Goal: Task Accomplishment & Management: Manage account settings

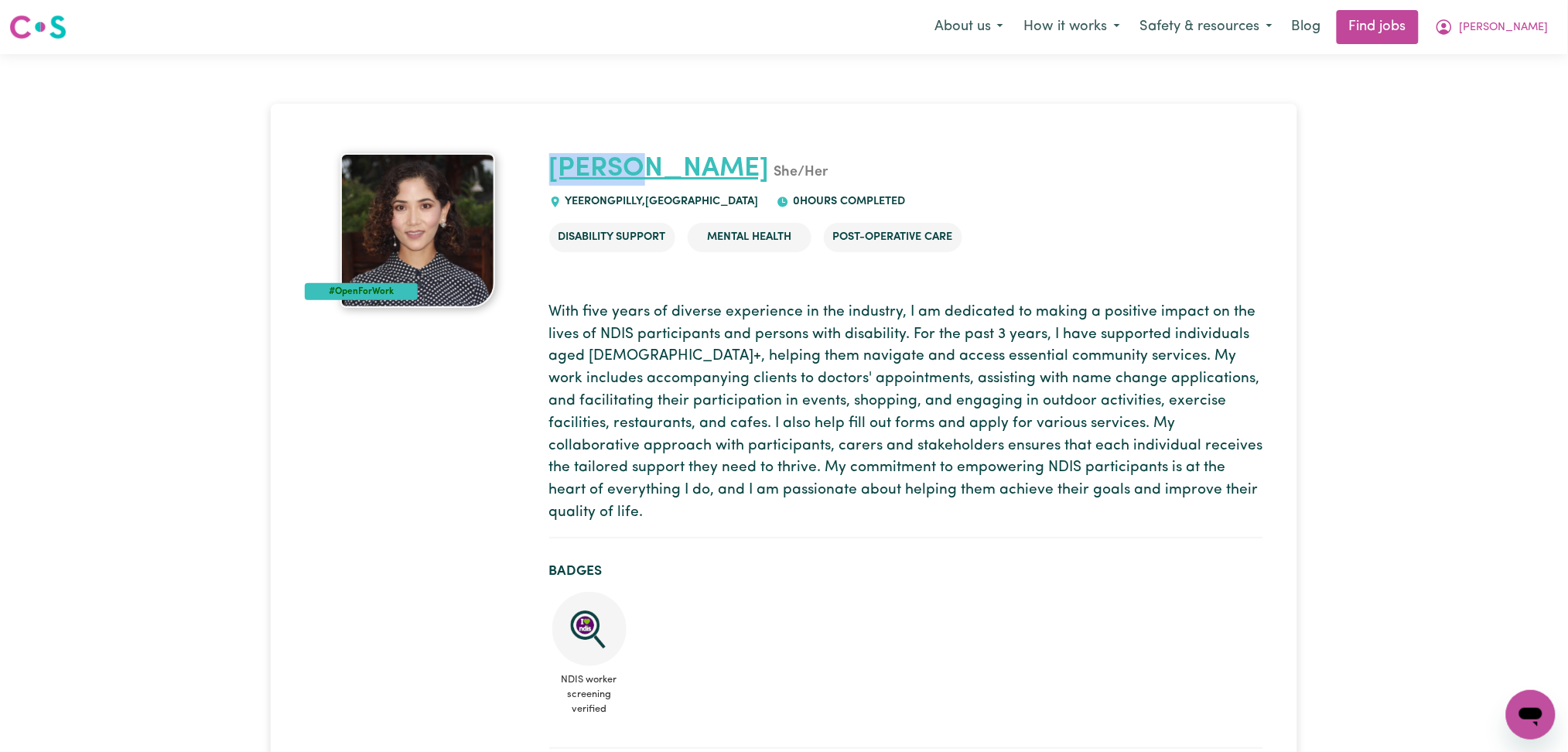
drag, startPoint x: 546, startPoint y: 166, endPoint x: 641, endPoint y: 164, distance: 95.0
copy link "[PERSON_NAME]"
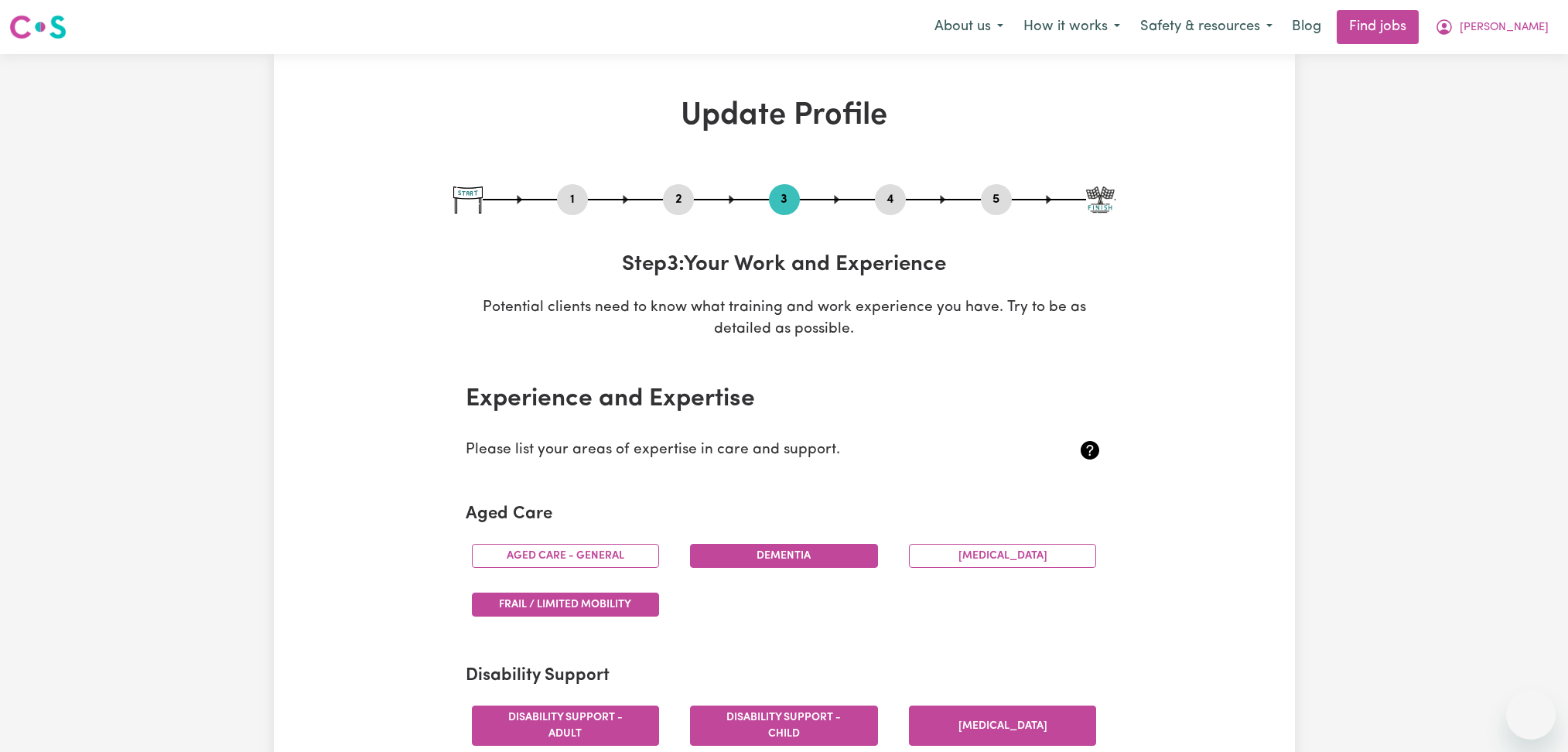
select select "2022"
select select "2025"
select select "Certificate III (Individual Support)"
click at [1454, 28] on icon "My Account" at bounding box center [1444, 27] width 18 height 18
click at [1495, 126] on link "Logout" at bounding box center [1496, 118] width 122 height 30
